Goal: Transaction & Acquisition: Purchase product/service

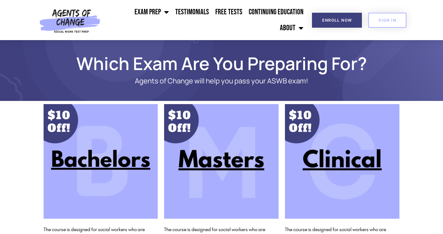
click at [226, 158] on img at bounding box center [221, 161] width 115 height 115
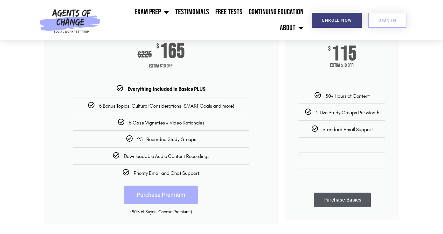
scroll to position [119, 0]
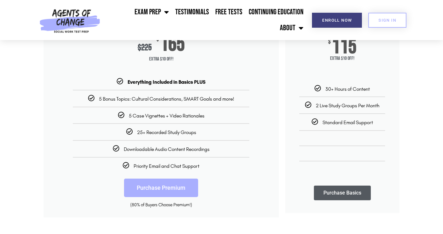
click at [171, 183] on link "Purchase Premium" at bounding box center [161, 188] width 74 height 18
